Goal: Check status: Check status

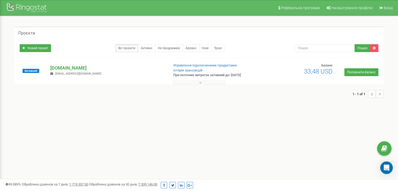
click at [46, 73] on div "Активний" at bounding box center [31, 71] width 31 height 16
click at [56, 73] on span "[EMAIL_ADDRESS][DOMAIN_NAME]" at bounding box center [78, 73] width 46 height 3
click at [40, 74] on div "Активний" at bounding box center [31, 71] width 31 height 16
click at [31, 69] on span "Активний" at bounding box center [31, 71] width 17 height 4
click at [199, 80] on div at bounding box center [199, 81] width 367 height 5
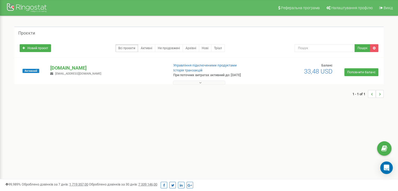
click at [197, 82] on button at bounding box center [199, 83] width 52 height 4
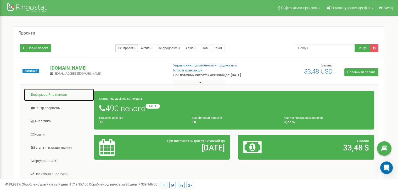
click at [52, 93] on link "Інформаційна панель" at bounding box center [59, 95] width 70 height 13
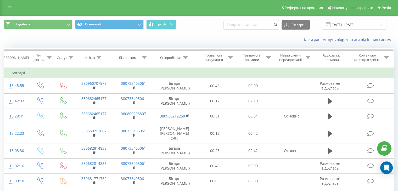
click at [350, 24] on input "[DATE] - [DATE]" at bounding box center [354, 25] width 63 height 10
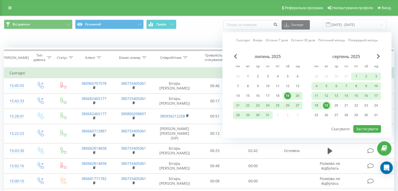
click at [325, 105] on div "19" at bounding box center [326, 105] width 7 height 7
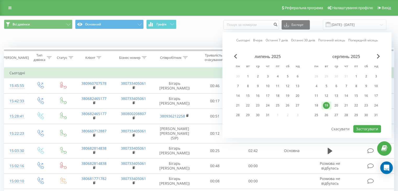
click at [326, 105] on div "19" at bounding box center [326, 105] width 7 height 7
click at [364, 129] on button "Застосувати" at bounding box center [368, 129] width 28 height 8
type input "[DATE] - [DATE]"
